Goal: Communication & Community: Answer question/provide support

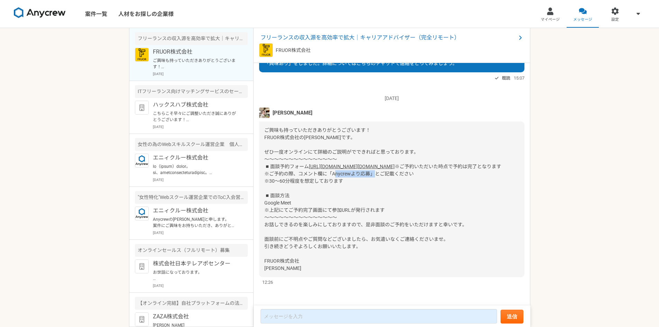
drag, startPoint x: 333, startPoint y: 174, endPoint x: 368, endPoint y: 173, distance: 34.9
click at [368, 173] on span "※ご予約いただいた時点で予約は完了となります ※ご予約の際、コメント欄に「Anycrewより応募」とご記載ください ※30〜60分程度を想定しております ◾️…" at bounding box center [382, 217] width 237 height 107
copy span "Anycrewより応募"
click at [357, 242] on div "ご興味も持っていただきありがとうございます！ FRUOR株式会社の[PERSON_NAME]です。 ぜひ一度オンラインにて詳細のご説明がでできればと思っており…" at bounding box center [391, 199] width 265 height 156
click at [265, 108] on img at bounding box center [264, 113] width 10 height 10
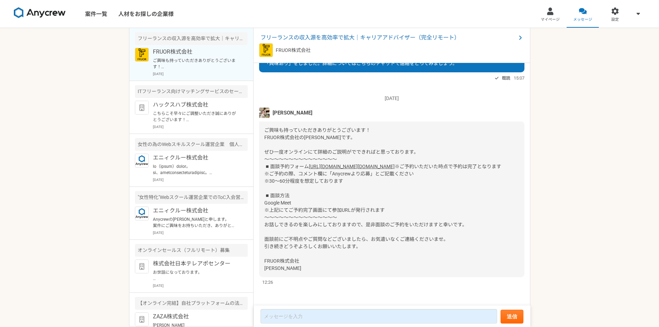
click at [331, 164] on link "[URL][DOMAIN_NAME][DOMAIN_NAME]" at bounding box center [352, 167] width 86 height 6
drag, startPoint x: 283, startPoint y: 270, endPoint x: 262, endPoint y: 263, distance: 22.4
click at [262, 263] on div "ご興味も持っていただきありがとうございます！ FRUOR株式会社の[PERSON_NAME]です。 ぜひ一度オンラインにて詳細のご説明がでできればと思っており…" at bounding box center [391, 199] width 265 height 156
copy span "FRUOR株式会社 [PERSON_NAME]"
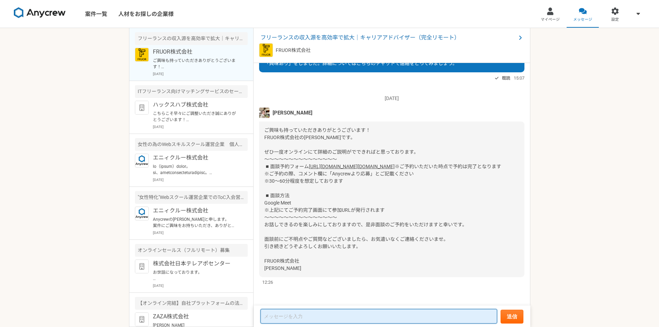
click at [289, 317] on textarea at bounding box center [378, 316] width 237 height 15
paste textarea "FRUOR株式会社 [PERSON_NAME]"
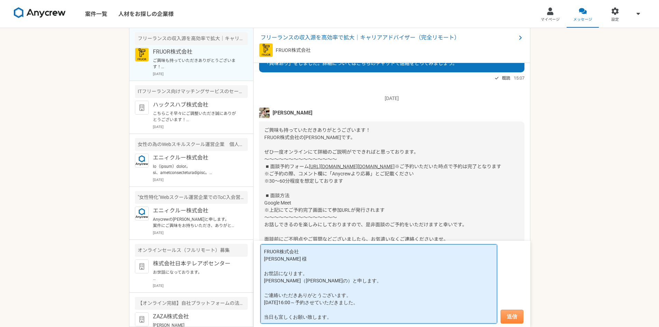
type textarea "FRUOR株式会社 [PERSON_NAME] 様 お世話になります。 [PERSON_NAME]（[PERSON_NAME]の）と申します。 ご連絡いただき…"
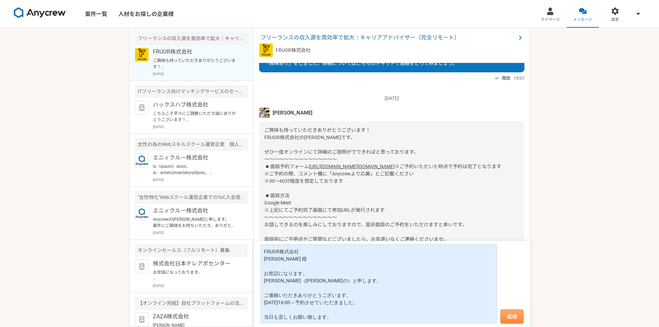
click at [519, 316] on button "送信" at bounding box center [511, 317] width 23 height 14
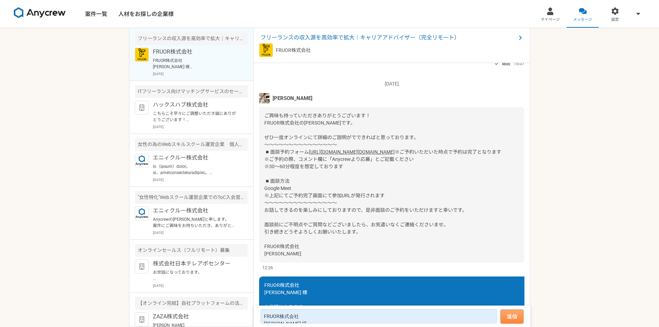
scroll to position [139, 0]
